Goal: Task Accomplishment & Management: Manage account settings

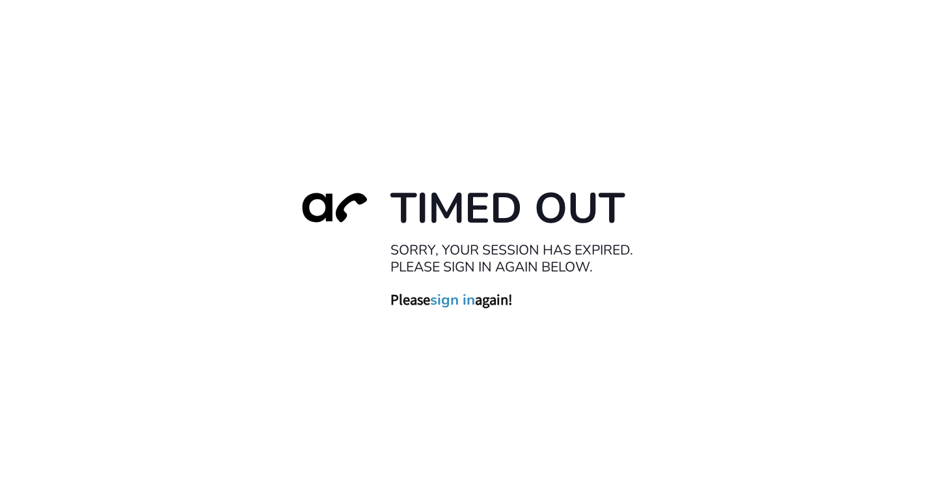
click at [440, 302] on link "sign in" at bounding box center [452, 299] width 45 height 18
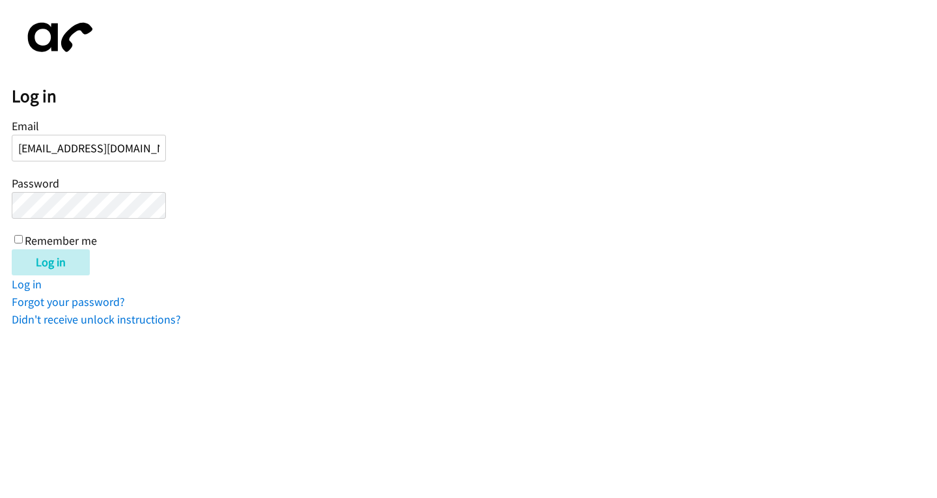
scroll to position [0, 1]
type input "[EMAIL_ADDRESS][DOMAIN_NAME]"
click at [12, 249] on input "Log in" at bounding box center [51, 262] width 78 height 26
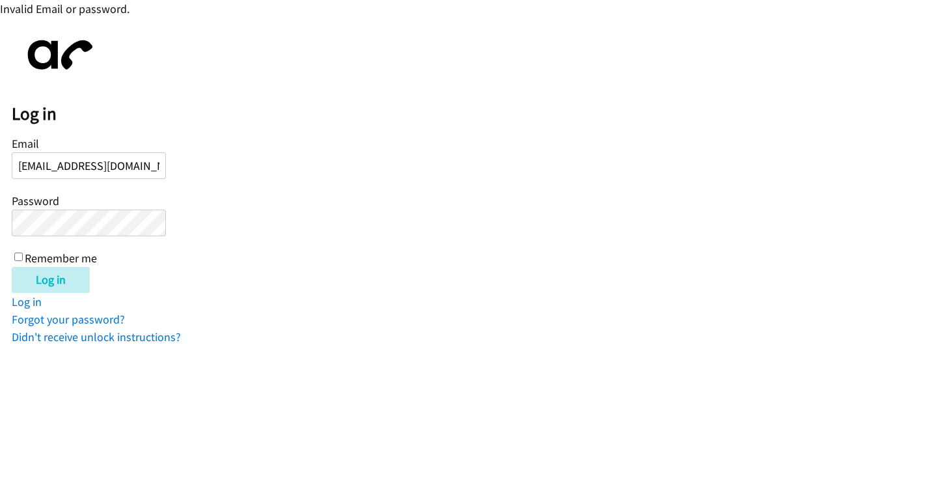
click at [12, 267] on input "Log in" at bounding box center [51, 280] width 78 height 26
